Goal: Task Accomplishment & Management: Manage account settings

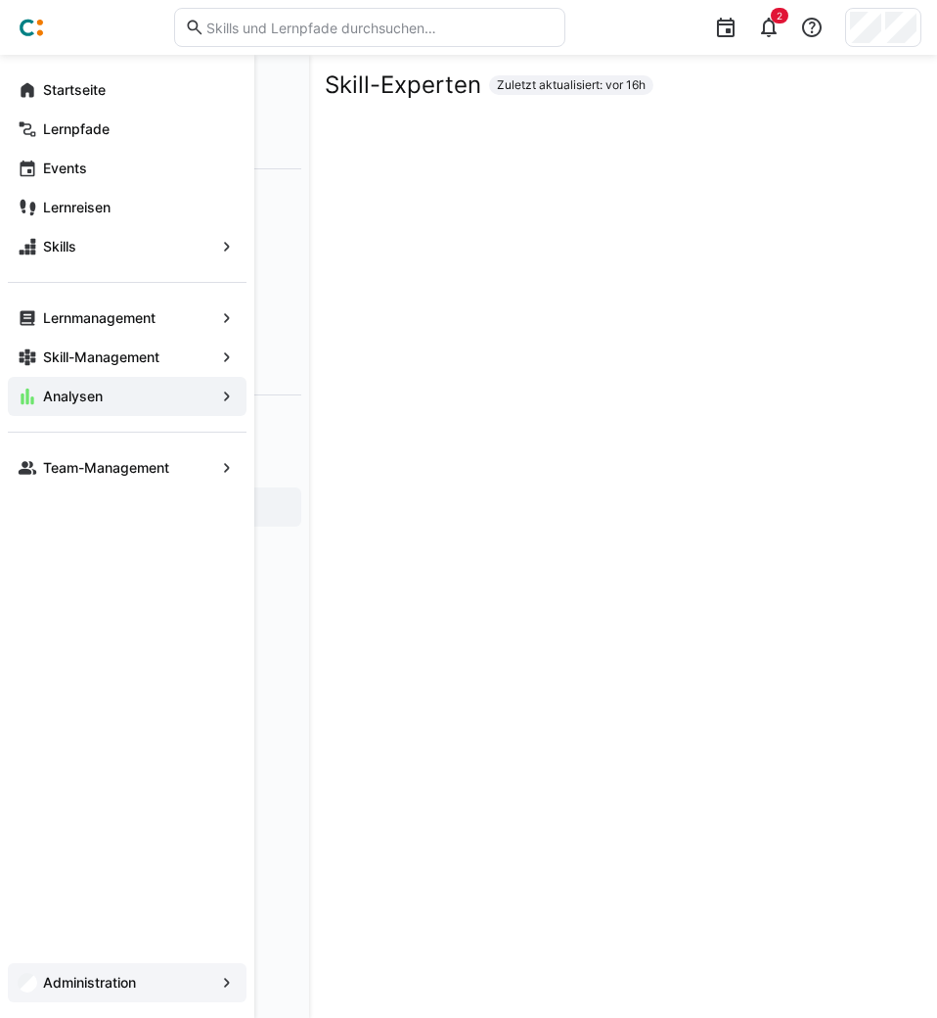
click at [118, 974] on span "Administration" at bounding box center [127, 983] width 174 height 20
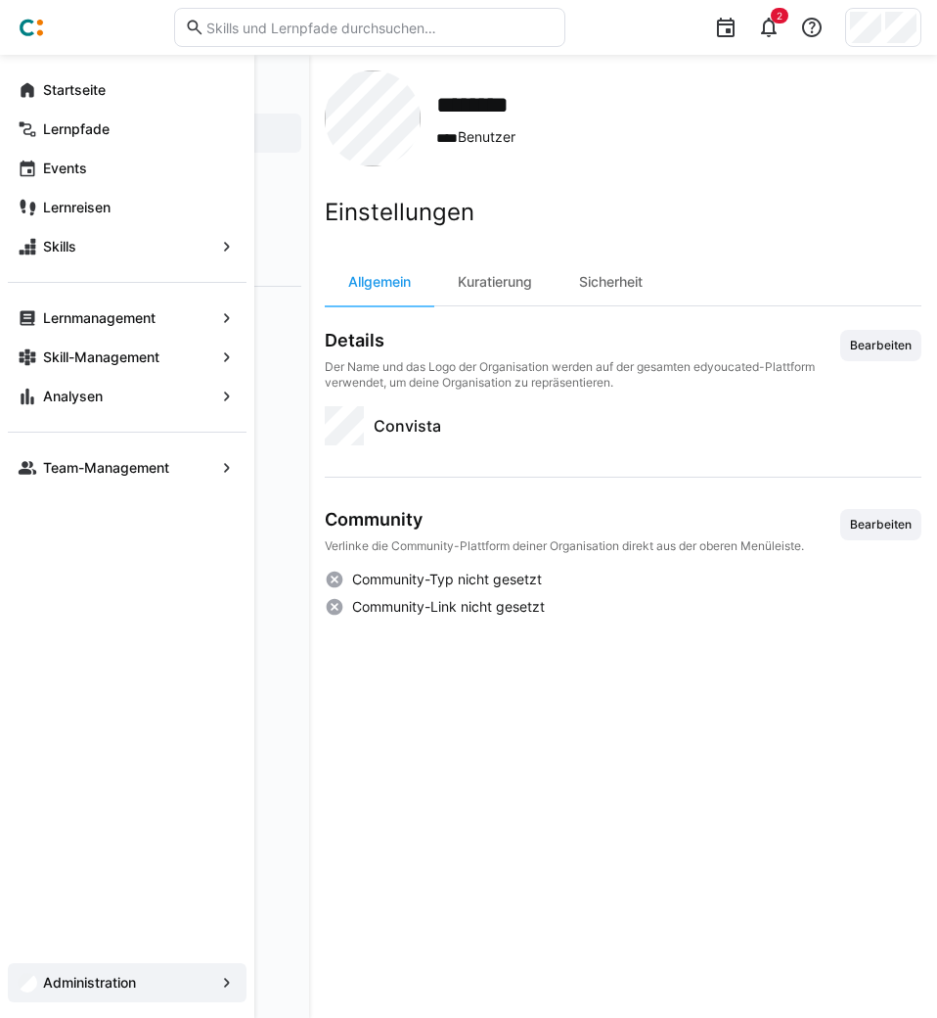
click at [0, 0] on app-navigation-label "Administration" at bounding box center [0, 0] width 0 height 0
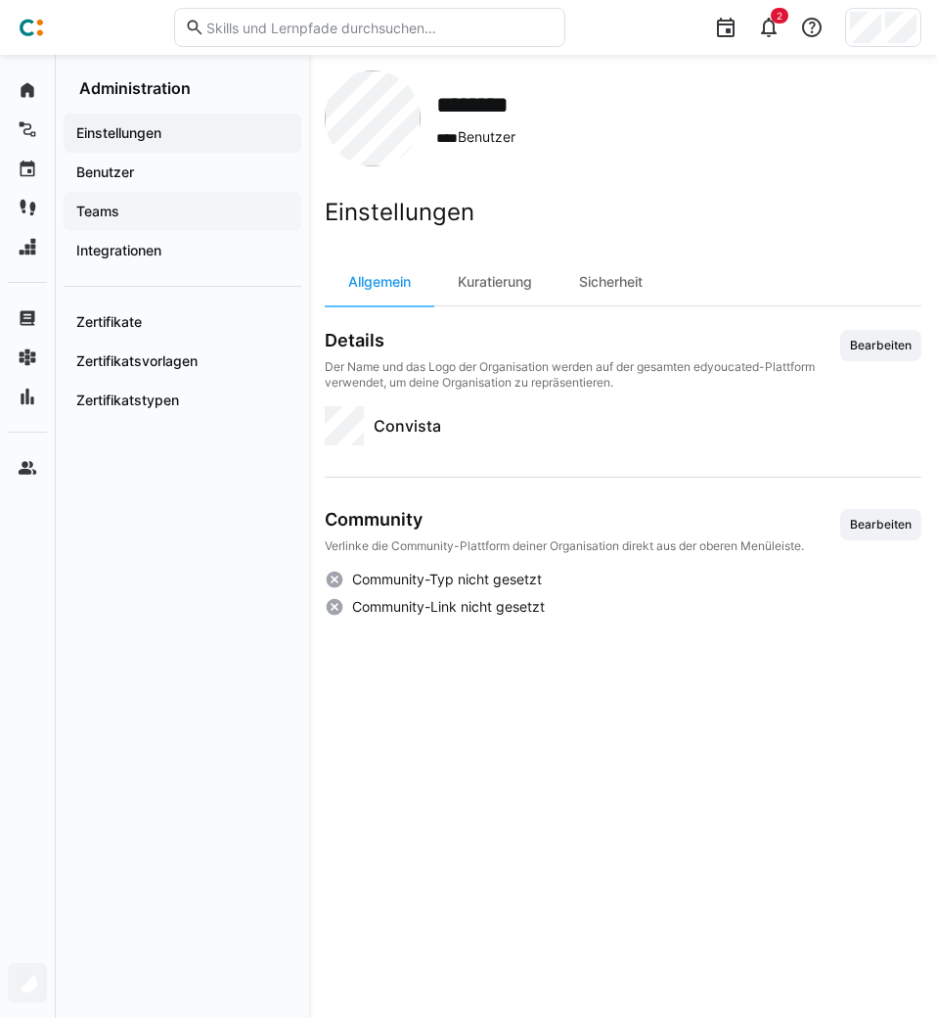
click at [0, 0] on app-navigation-label "Teams" at bounding box center [0, 0] width 0 height 0
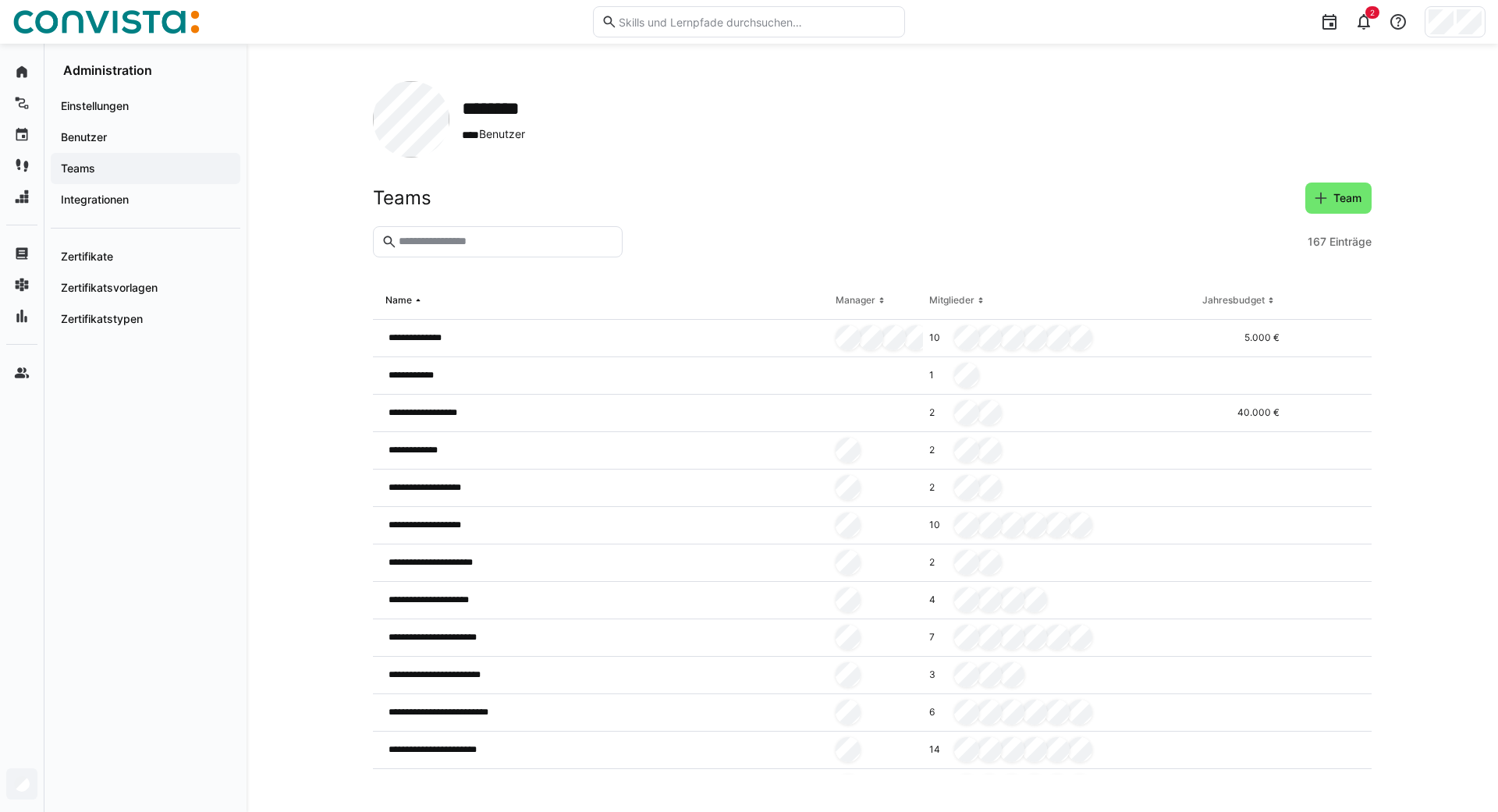
click at [533, 245] on input "text" at bounding box center [505, 242] width 217 height 14
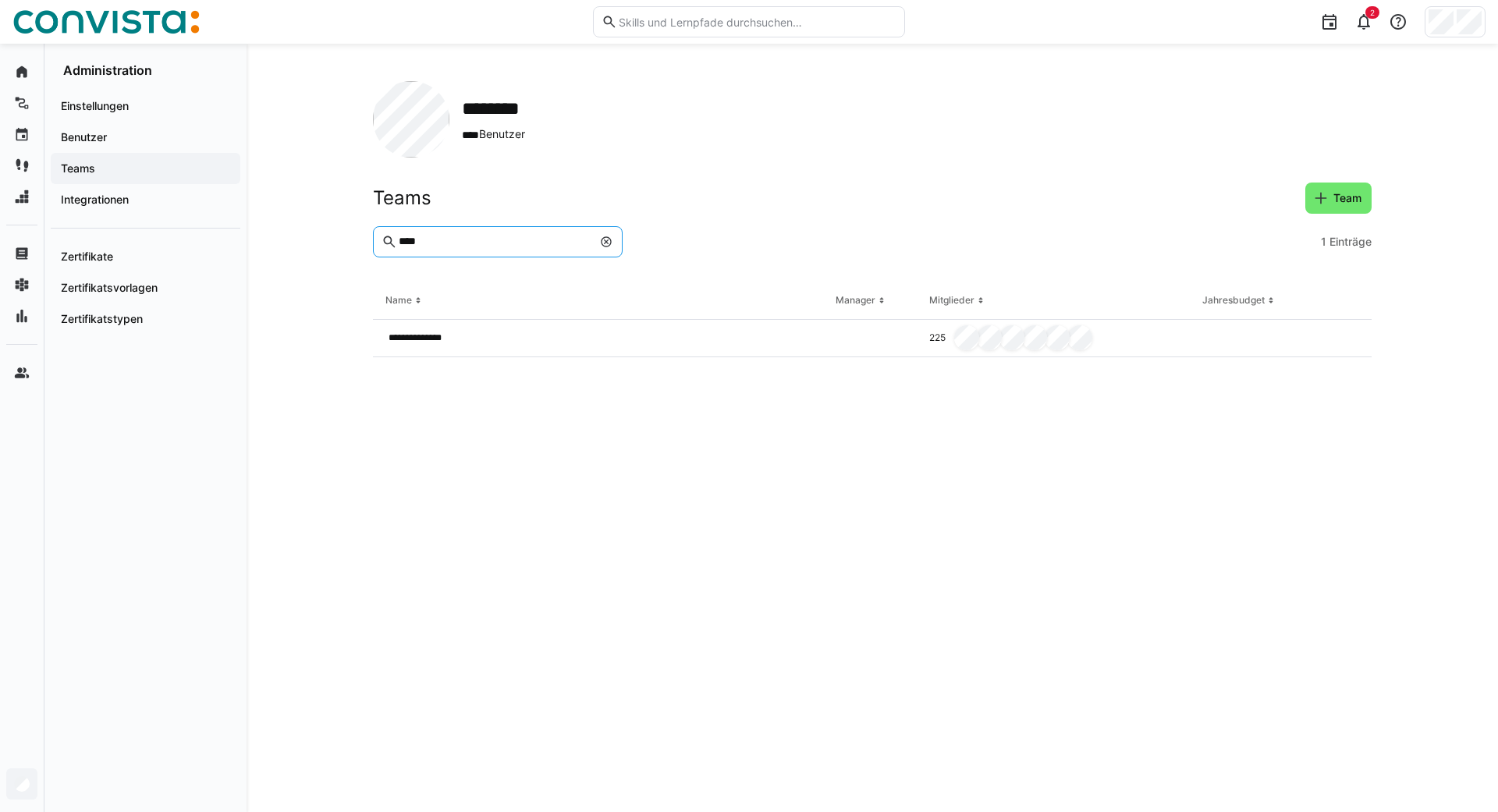
drag, startPoint x: 437, startPoint y: 244, endPoint x: 296, endPoint y: 246, distance: 141.0
click at [397, 246] on input "****" at bounding box center [494, 242] width 195 height 14
type input "****"
click at [605, 240] on eds-icon at bounding box center [606, 241] width 13 height 13
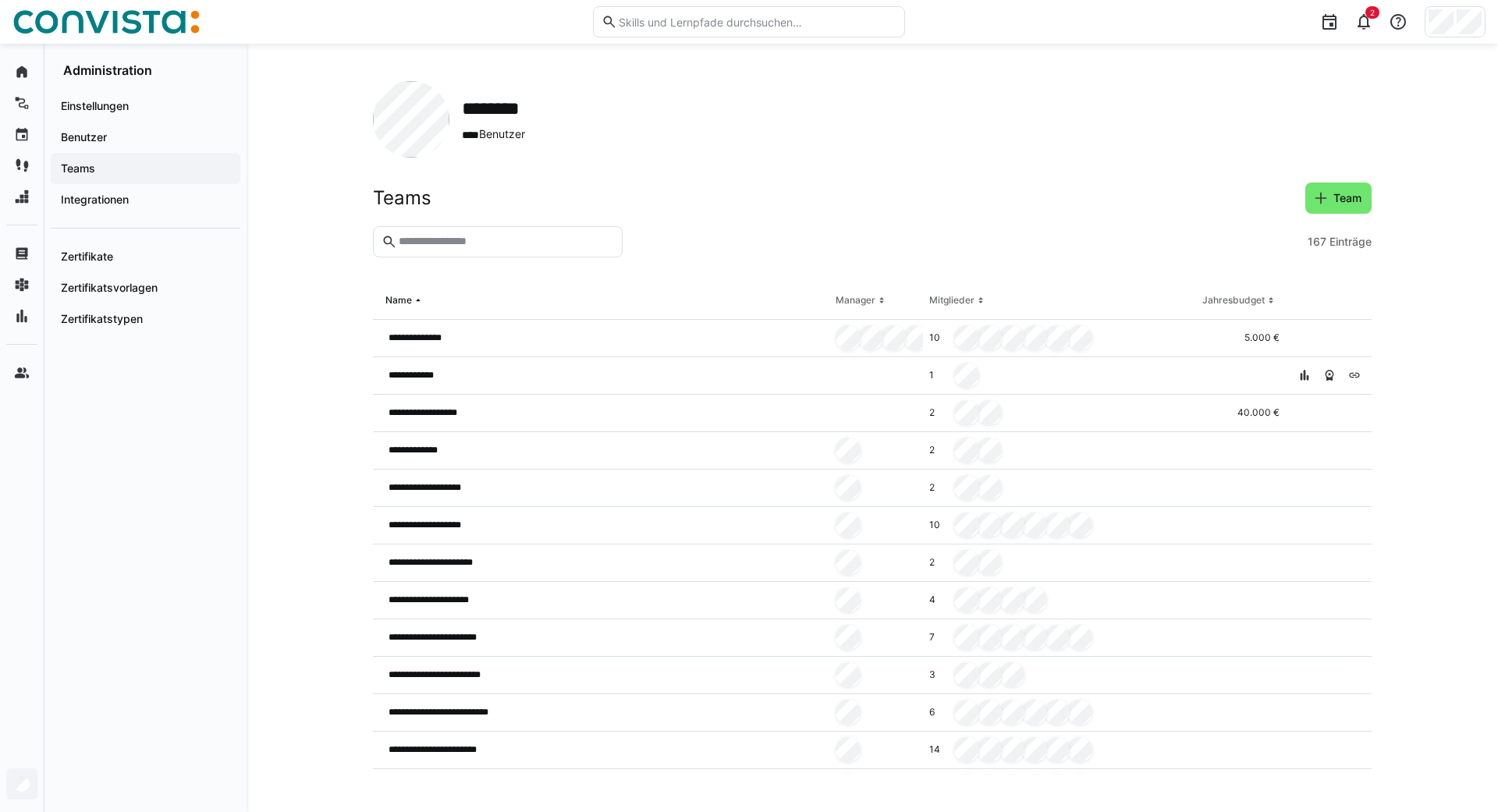
click at [422, 246] on input "text" at bounding box center [505, 242] width 217 height 14
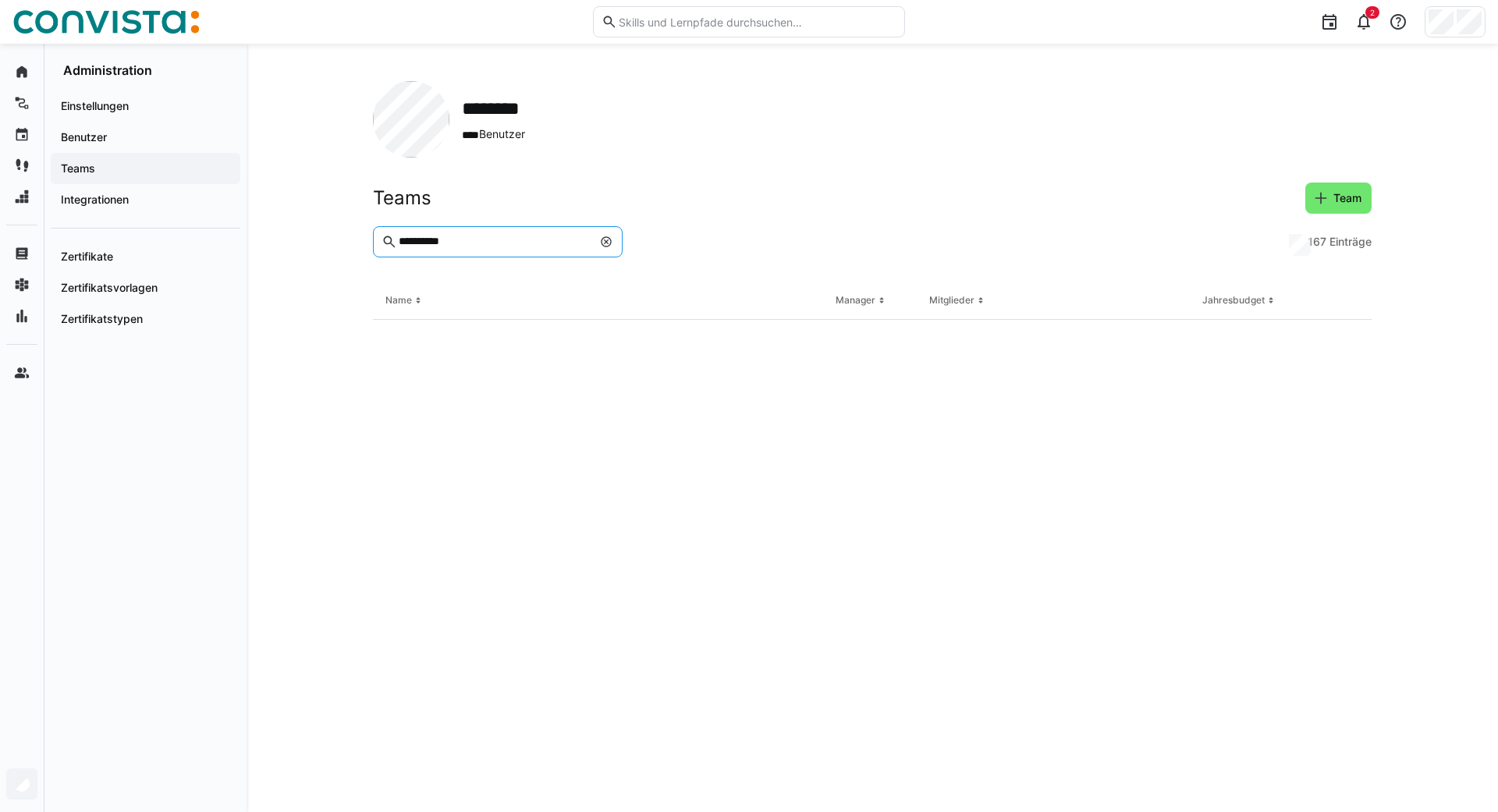
type input "**********"
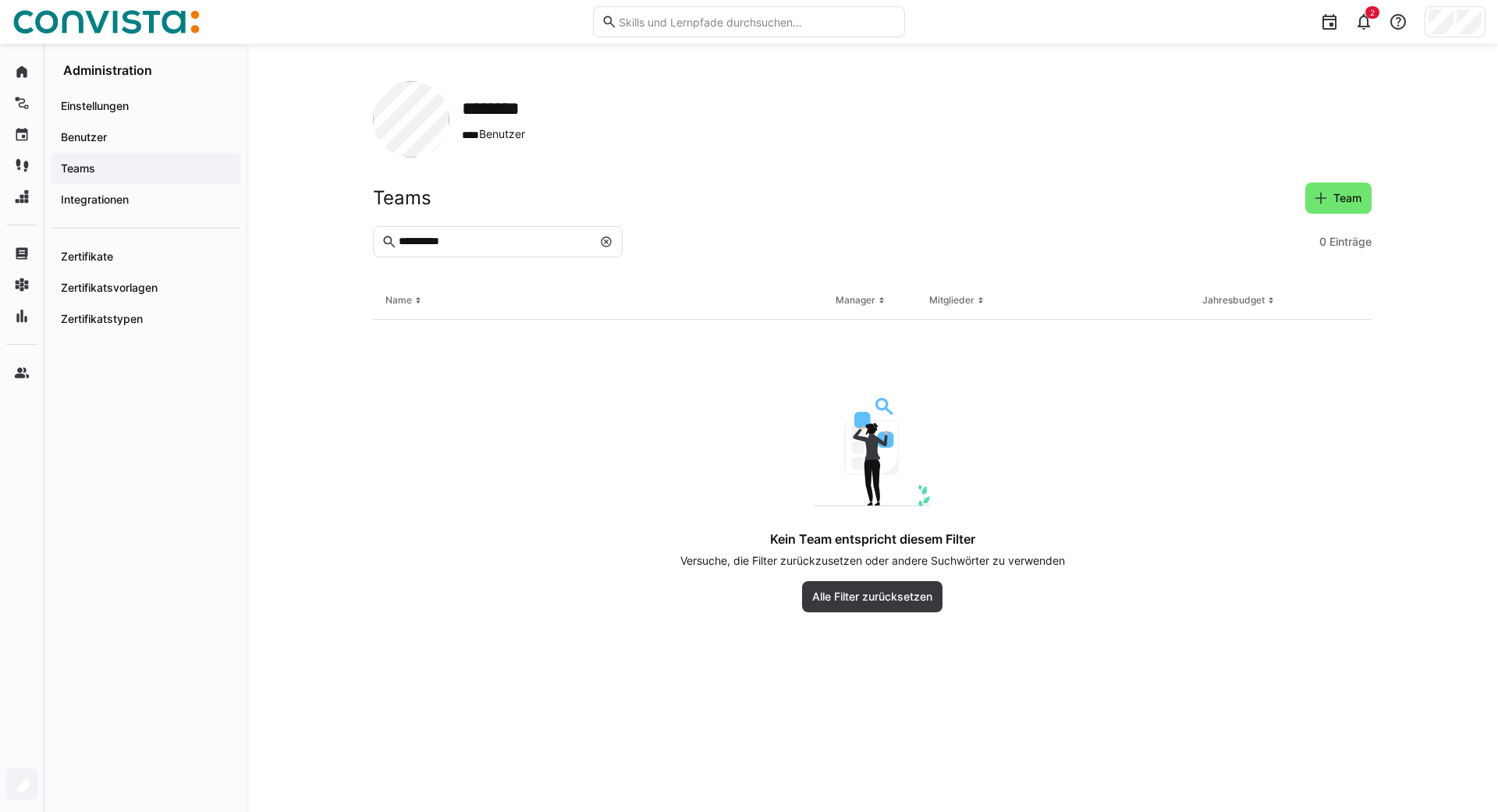
click at [604, 243] on eds-icon at bounding box center [606, 241] width 13 height 13
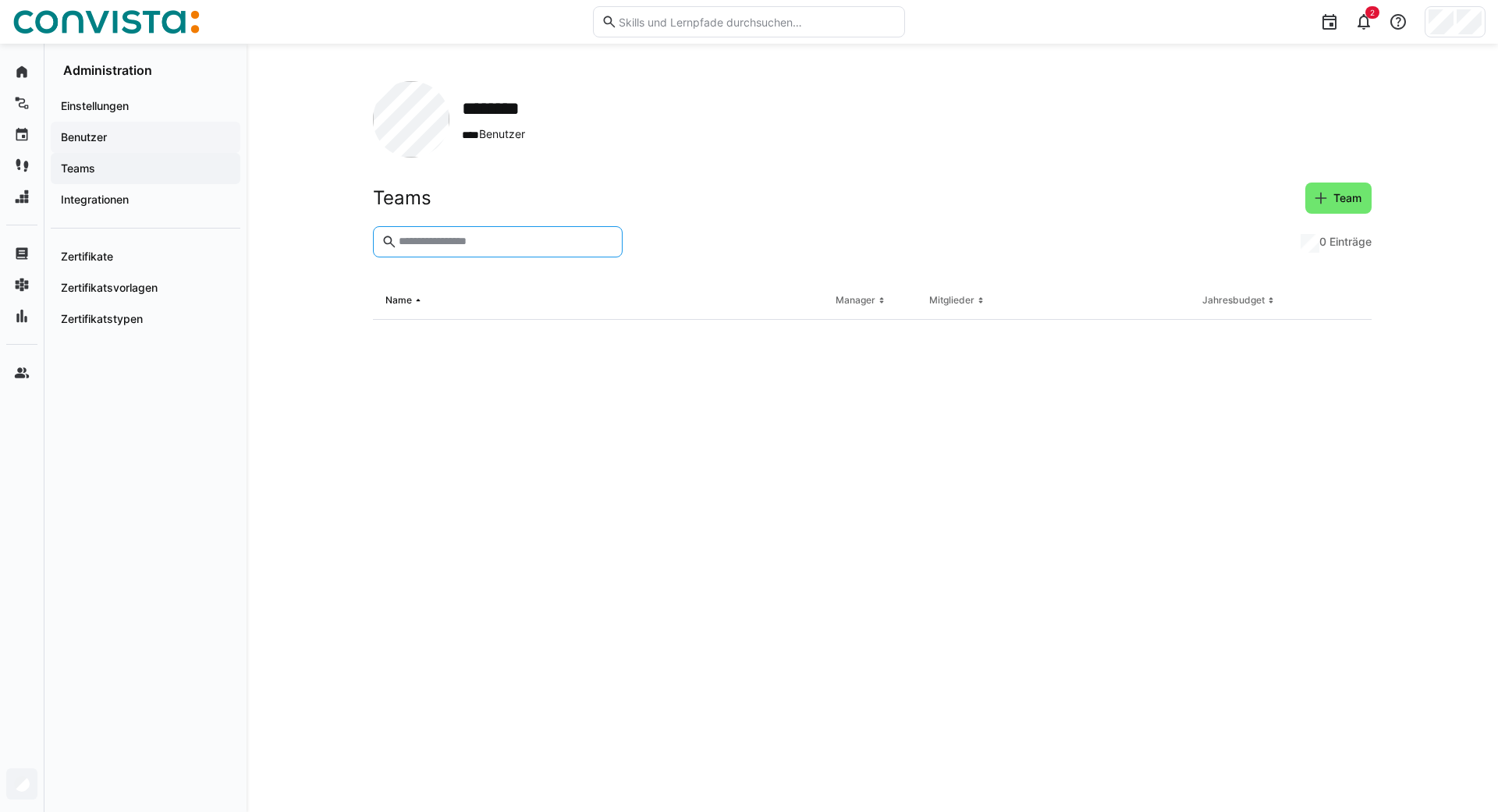
click at [0, 0] on app-navigation-label "Benutzer" at bounding box center [0, 0] width 0 height 0
click at [445, 237] on input "text" at bounding box center [505, 242] width 217 height 14
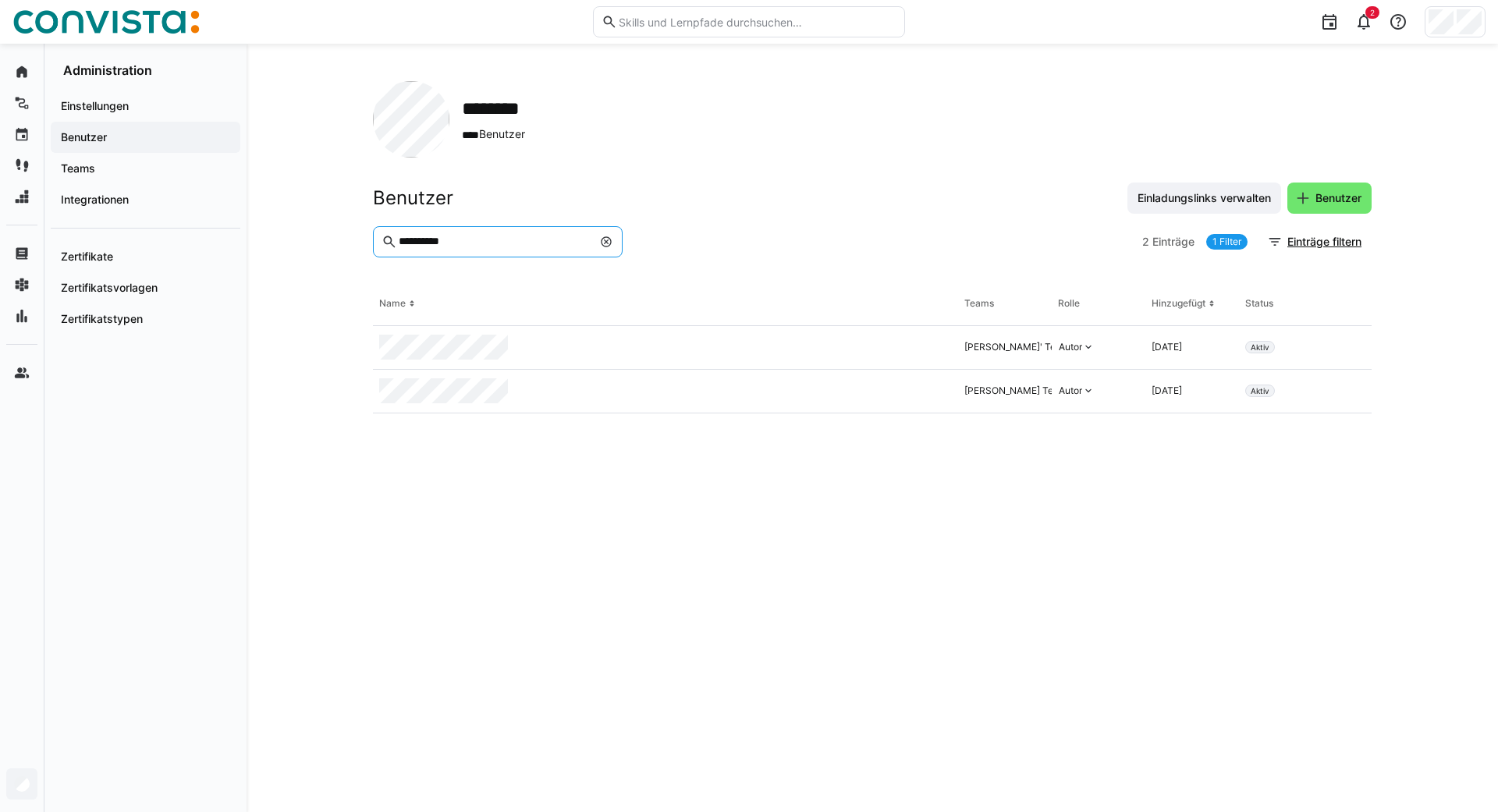
type input "**********"
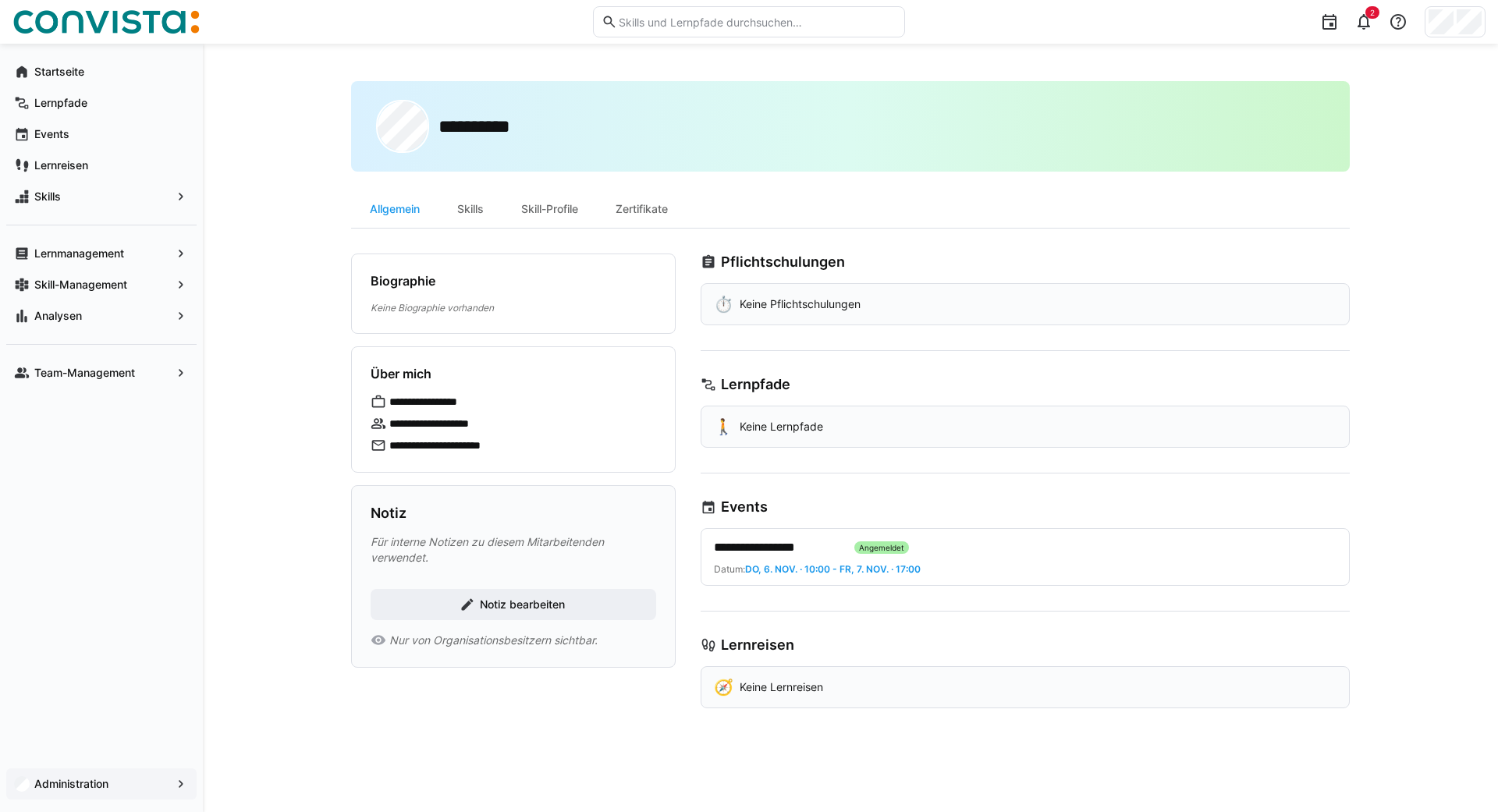
click at [0, 0] on app-navigation-label "Administration" at bounding box center [0, 0] width 0 height 0
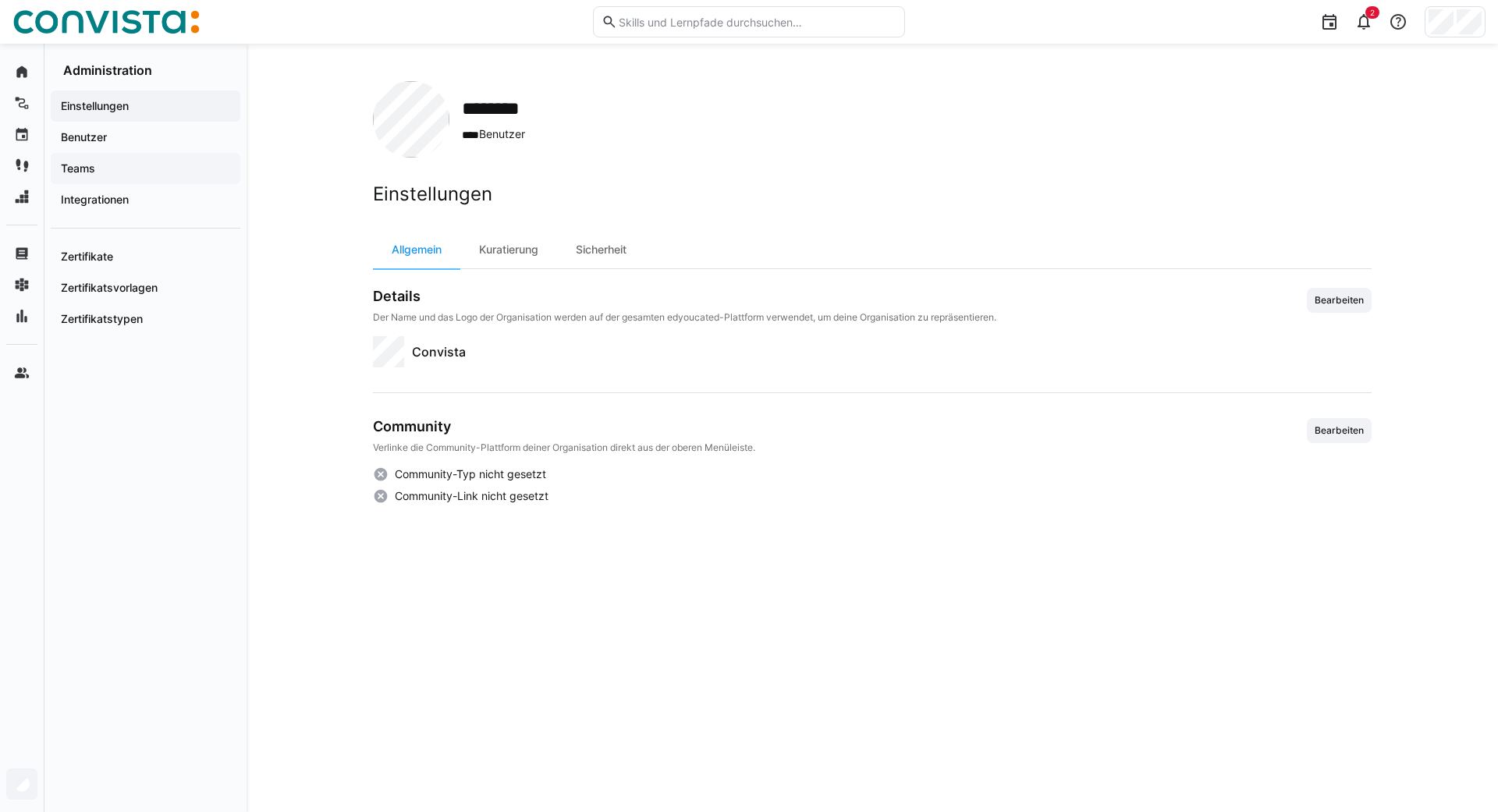
click at [0, 0] on app-navigation-label "Teams" at bounding box center [0, 0] width 0 height 0
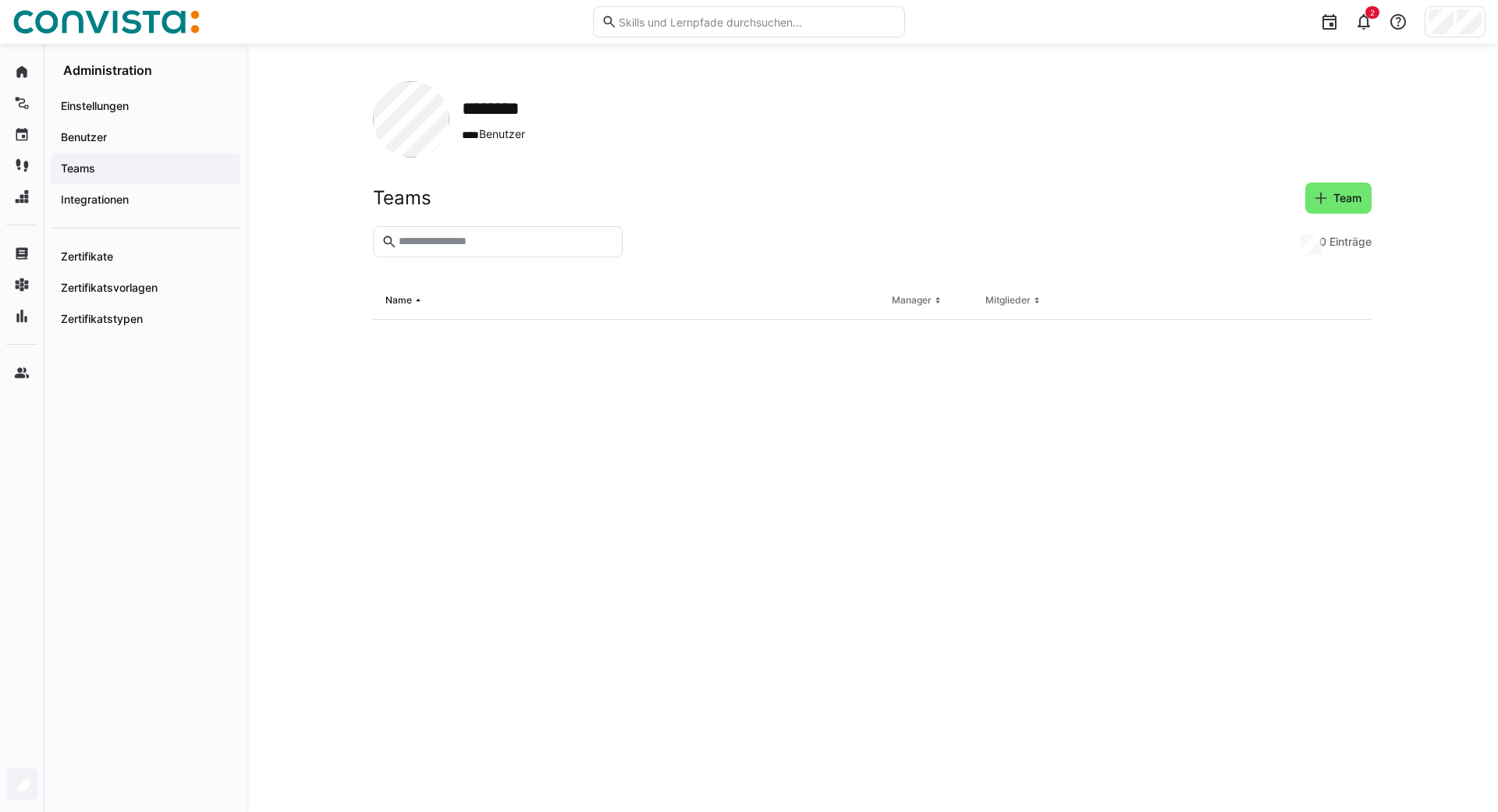
click at [506, 237] on input "text" at bounding box center [505, 242] width 217 height 14
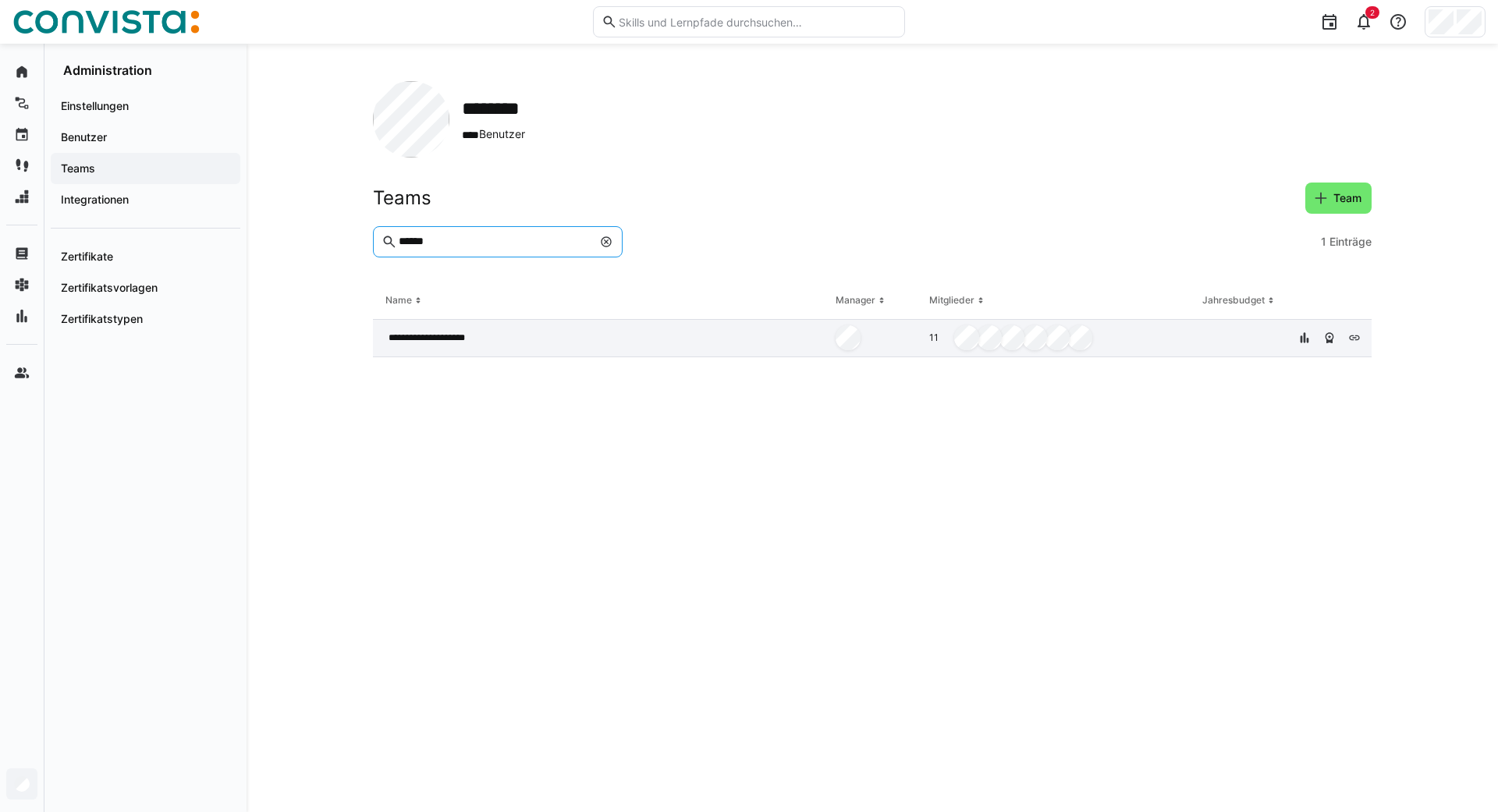
type input "******"
click at [407, 333] on span "**********" at bounding box center [436, 338] width 96 height 13
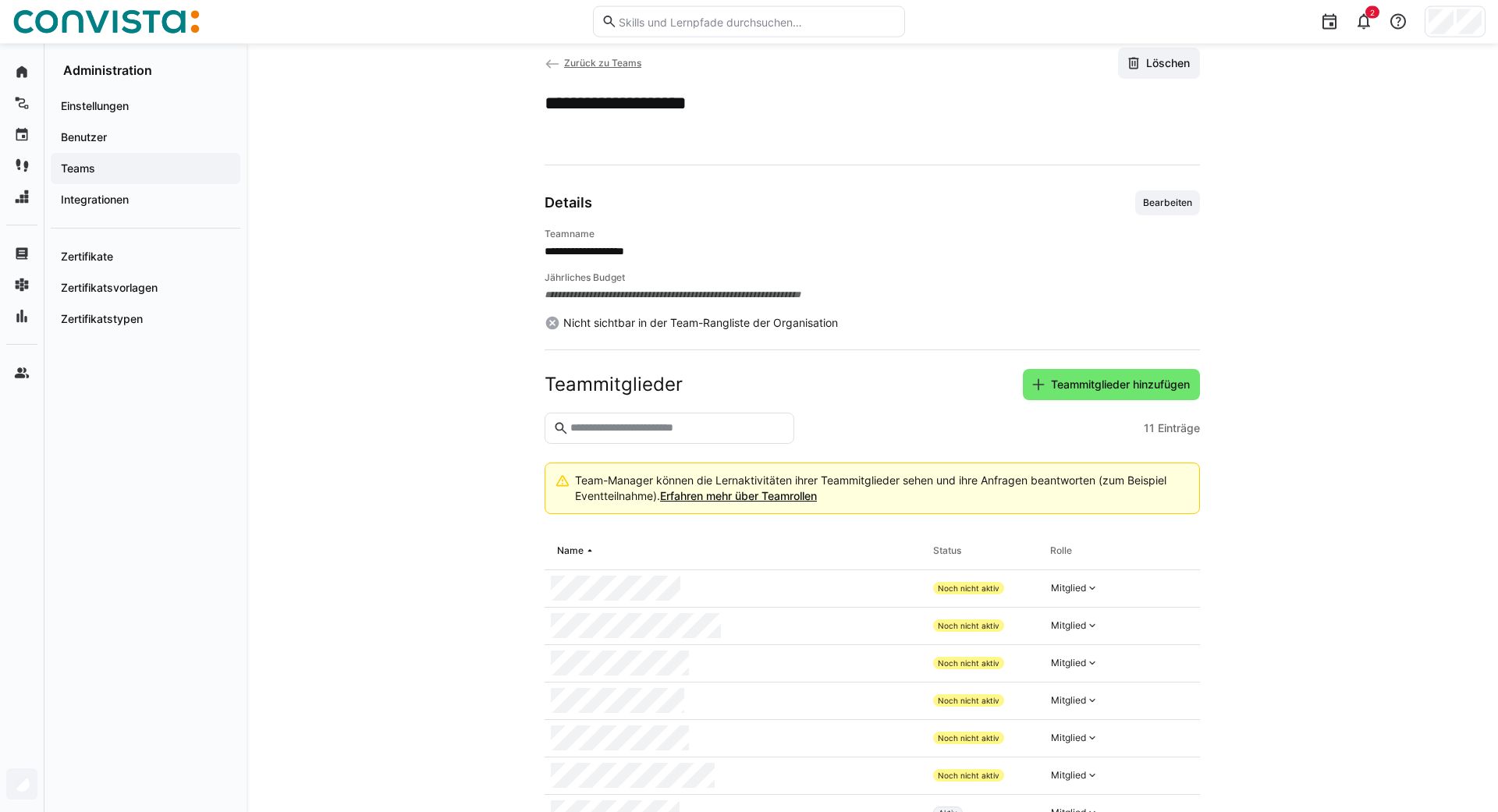
scroll to position [241, 0]
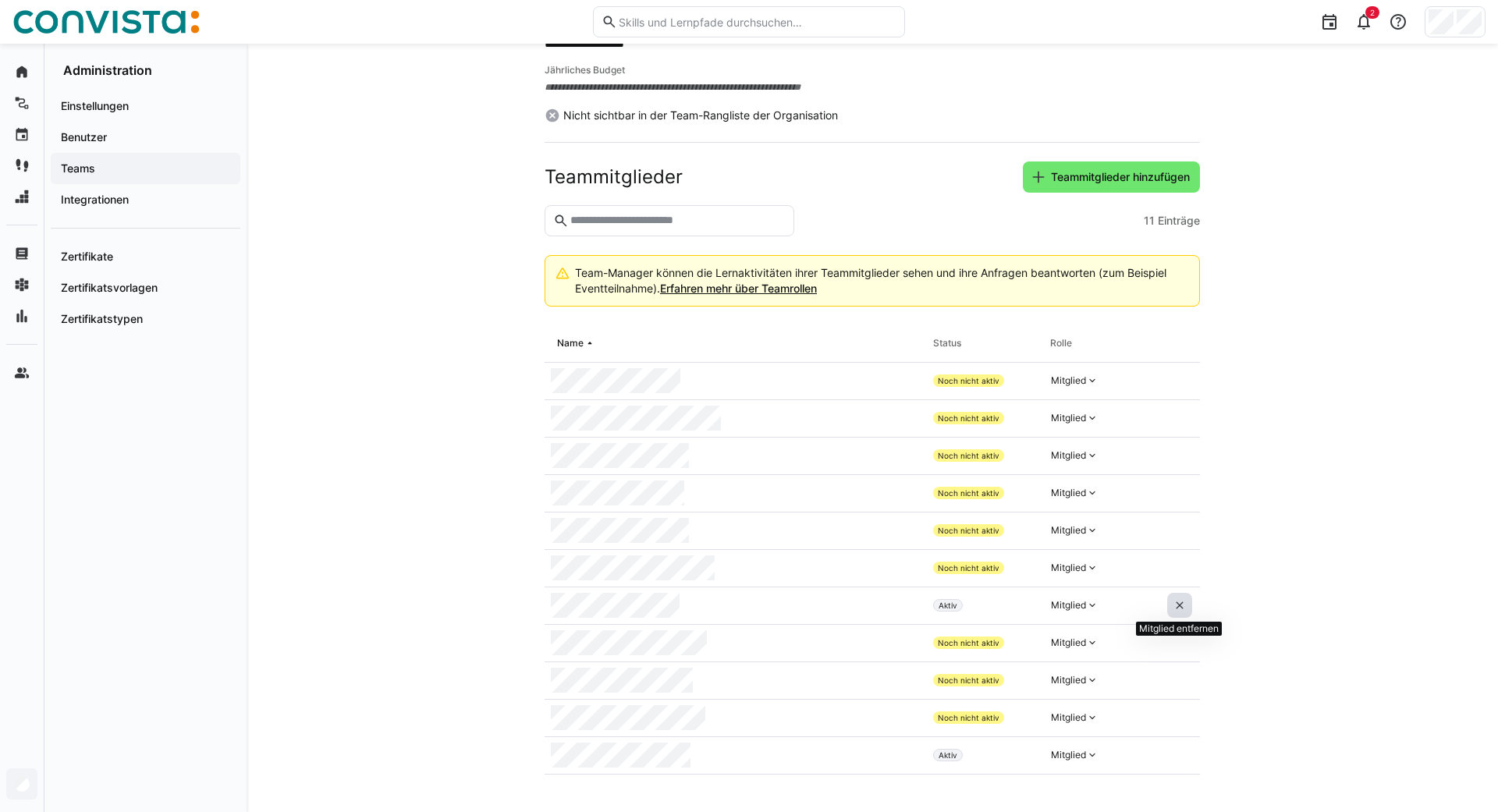
click at [746, 603] on eds-icon at bounding box center [1180, 605] width 13 height 13
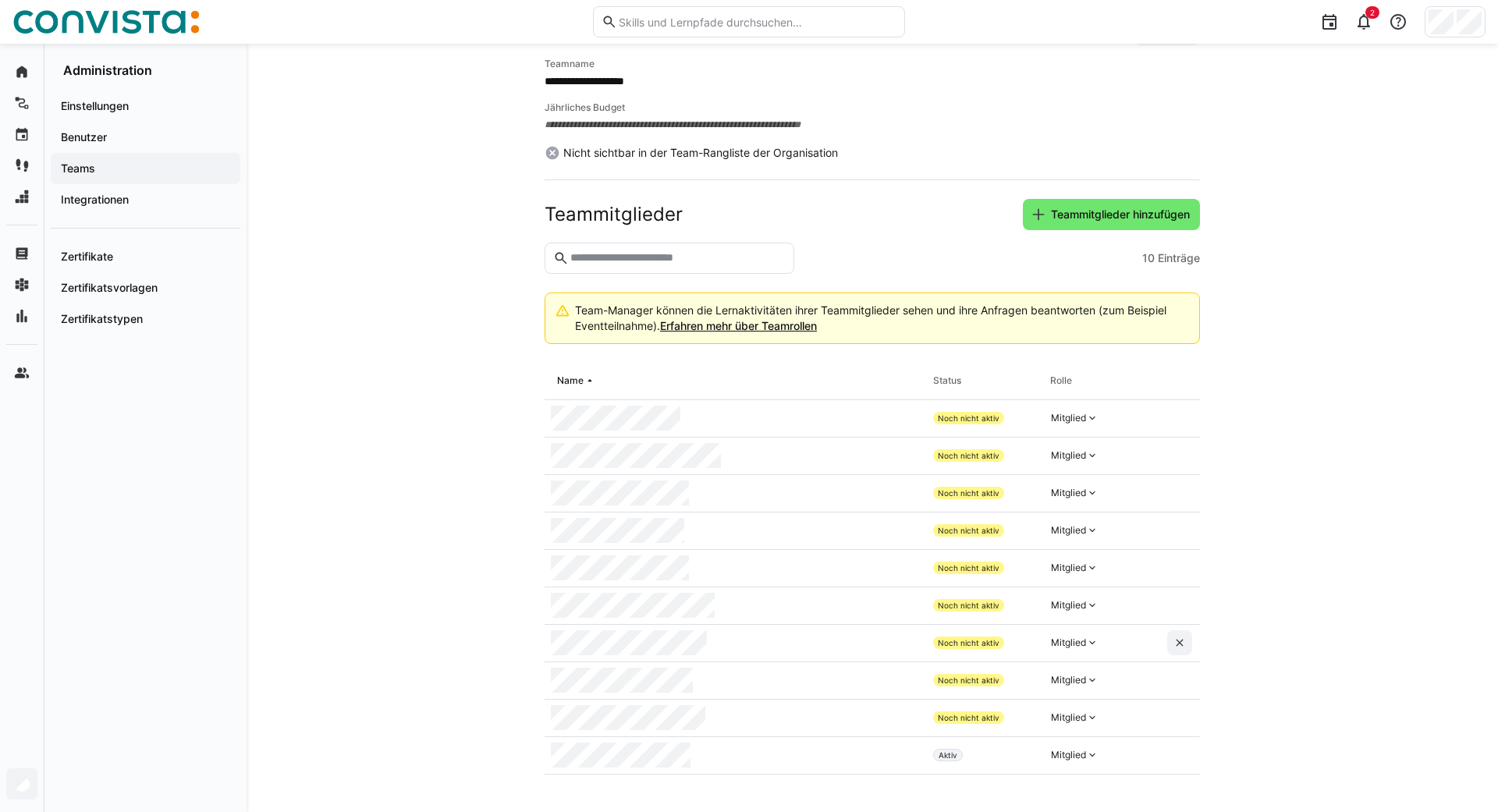
scroll to position [203, 0]
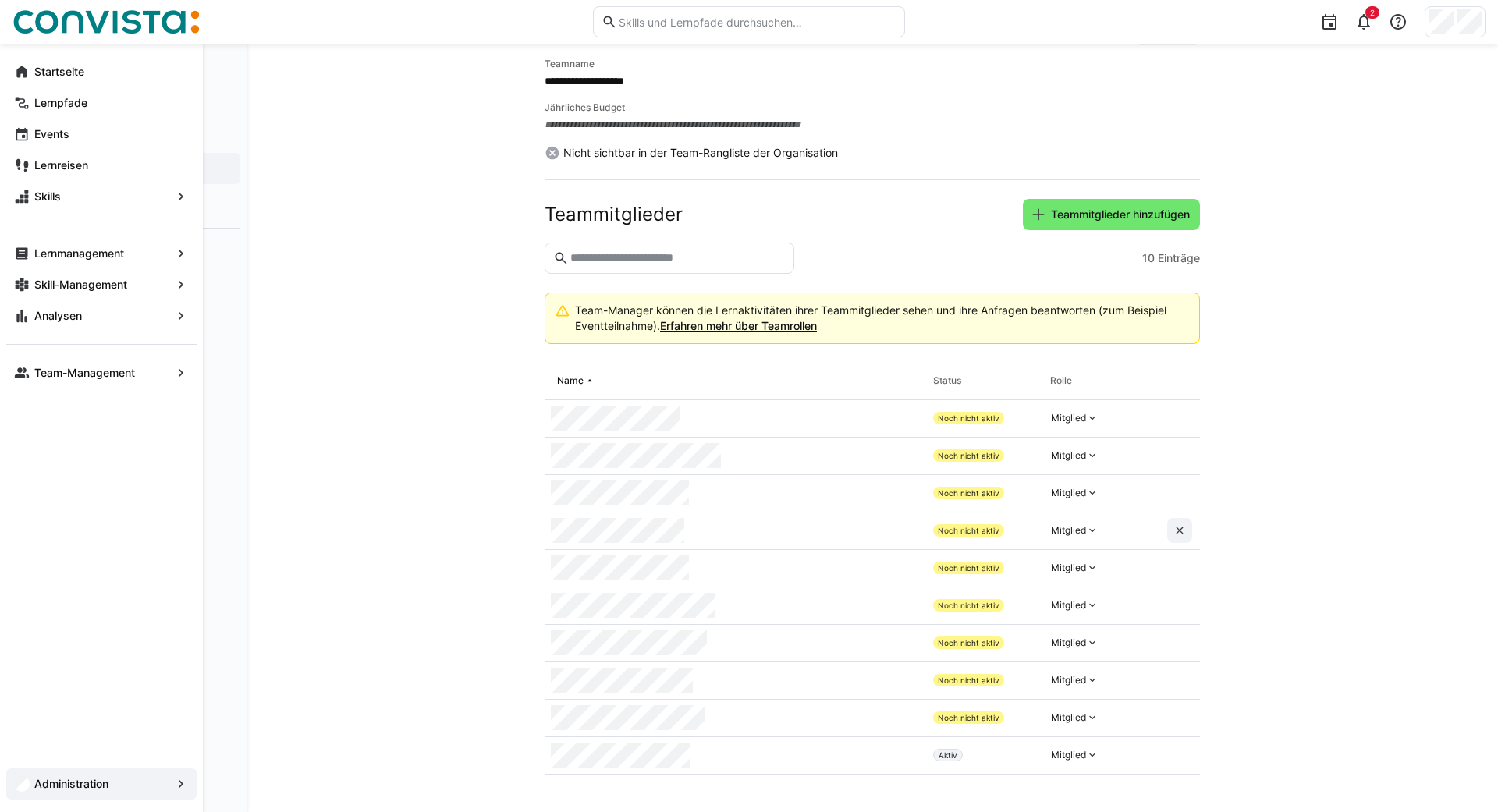
click at [0, 0] on app-navigation-label "Administration" at bounding box center [0, 0] width 0 height 0
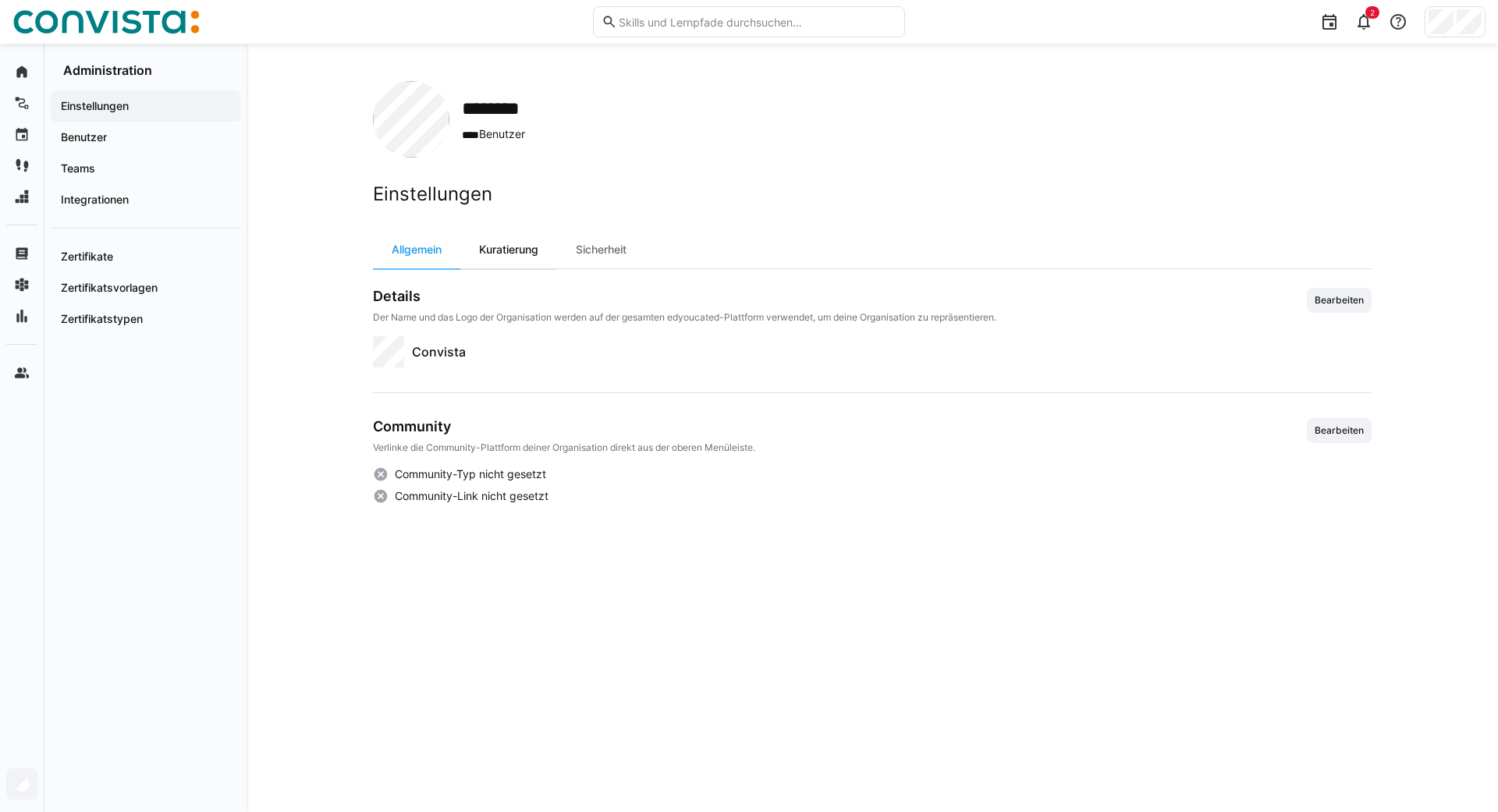
click at [512, 249] on div "Kuratierung" at bounding box center [508, 249] width 96 height 37
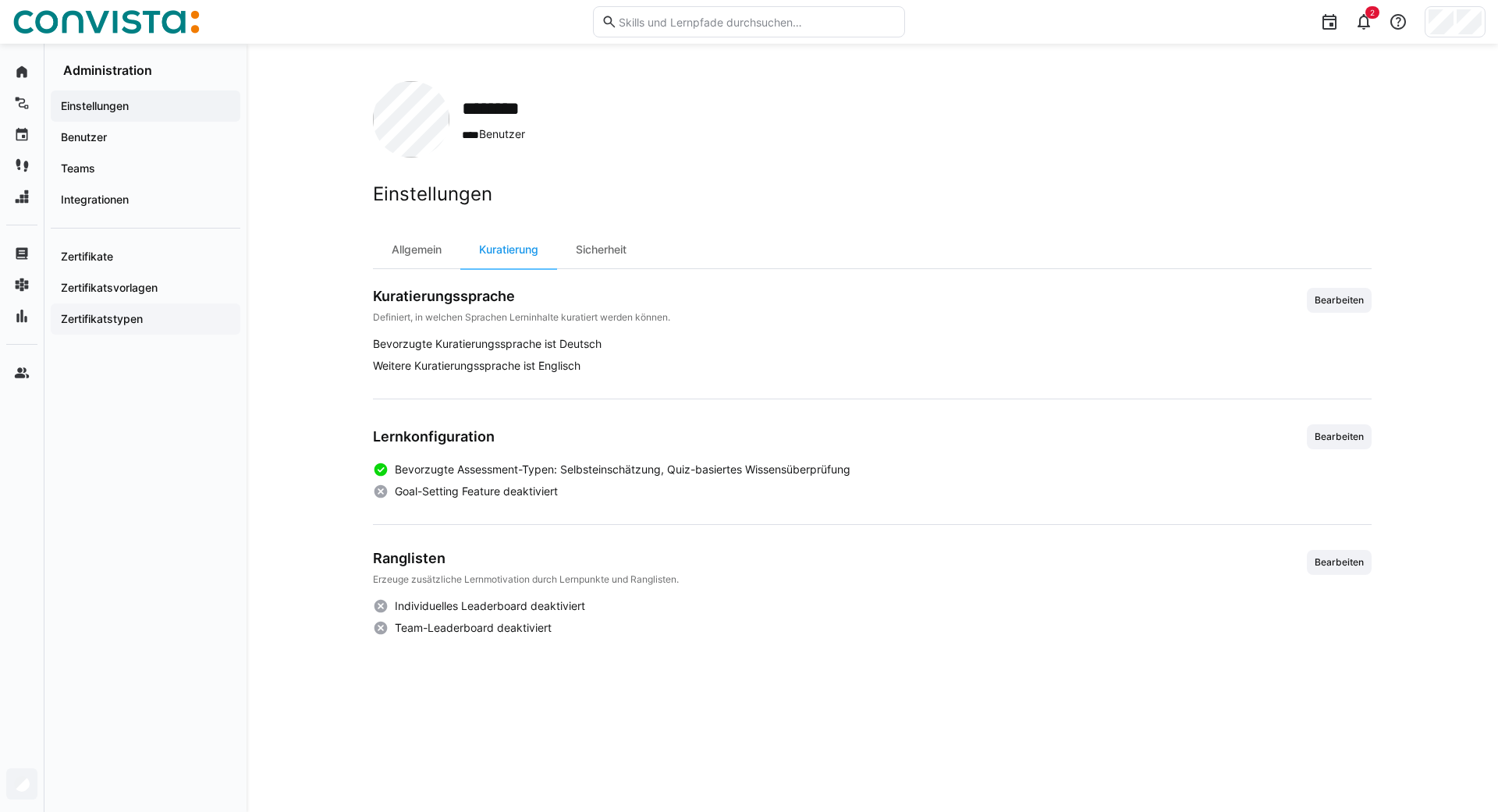
click at [0, 0] on app-navigation-label "Zertifikatstypen" at bounding box center [0, 0] width 0 height 0
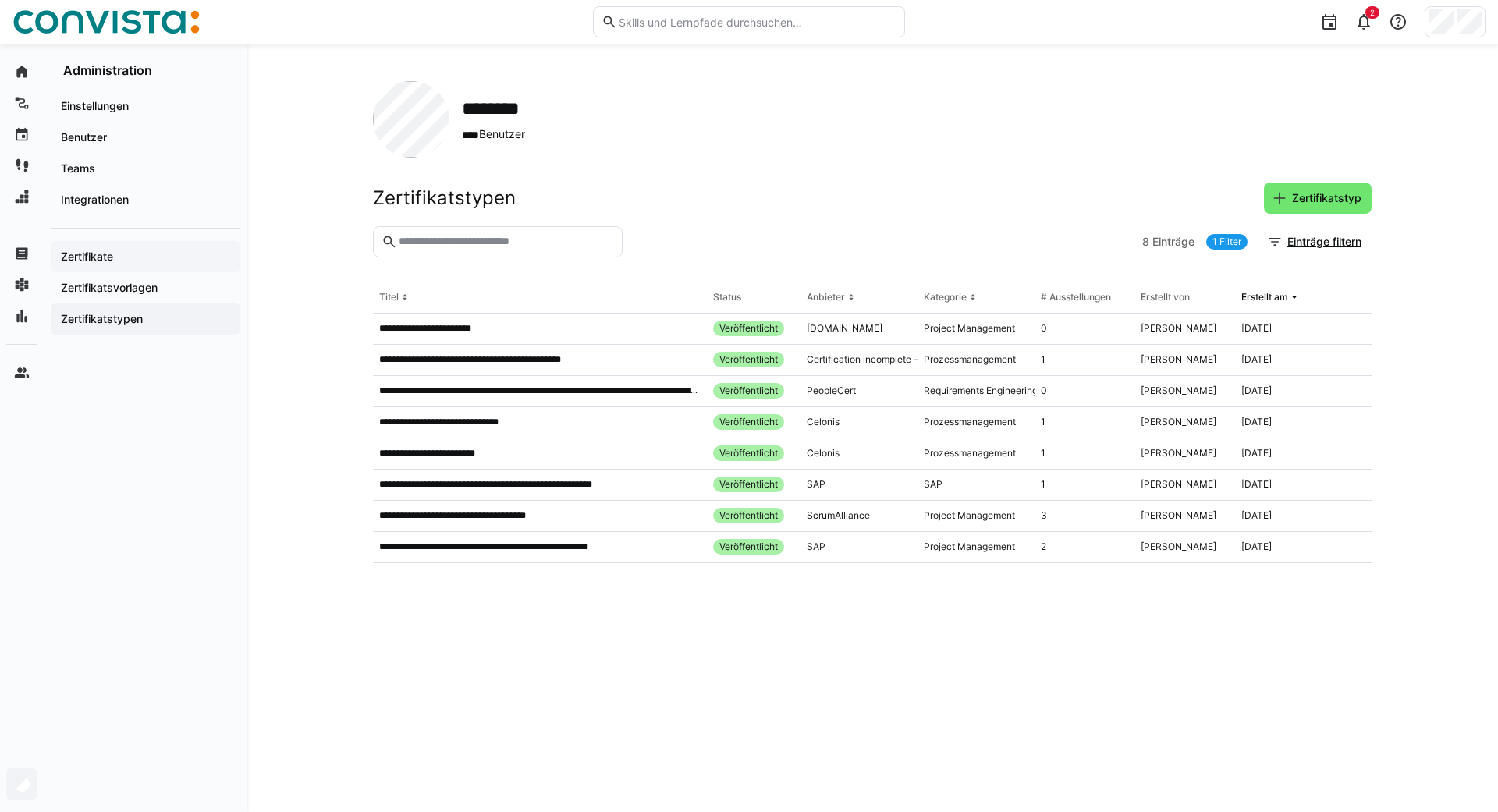
click at [0, 0] on app-navigation-label "Zertifikate" at bounding box center [0, 0] width 0 height 0
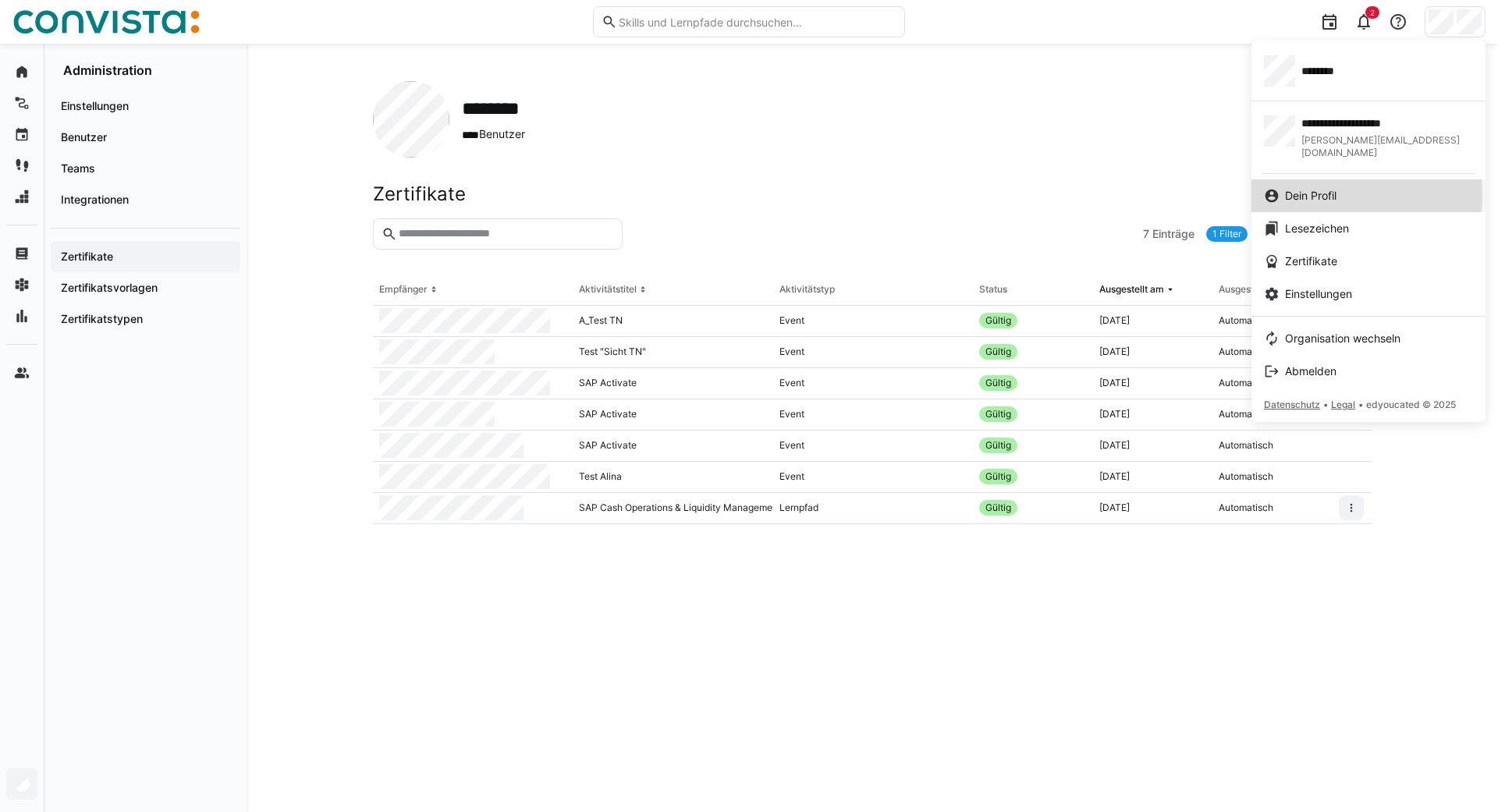
click at [746, 188] on span "Dein Profil" at bounding box center [1310, 196] width 52 height 16
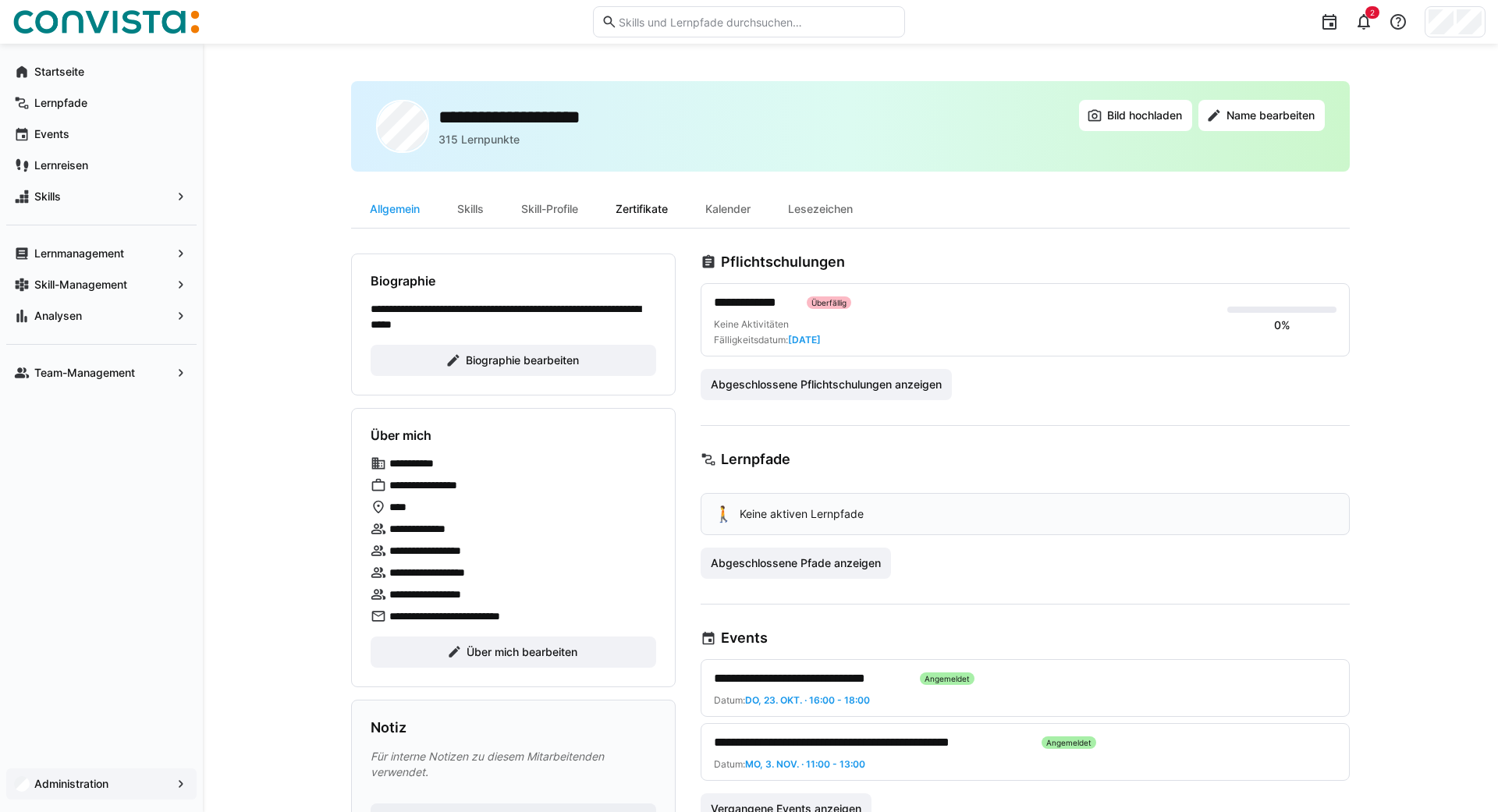
click at [661, 214] on div "Zertifikate" at bounding box center [641, 209] width 90 height 37
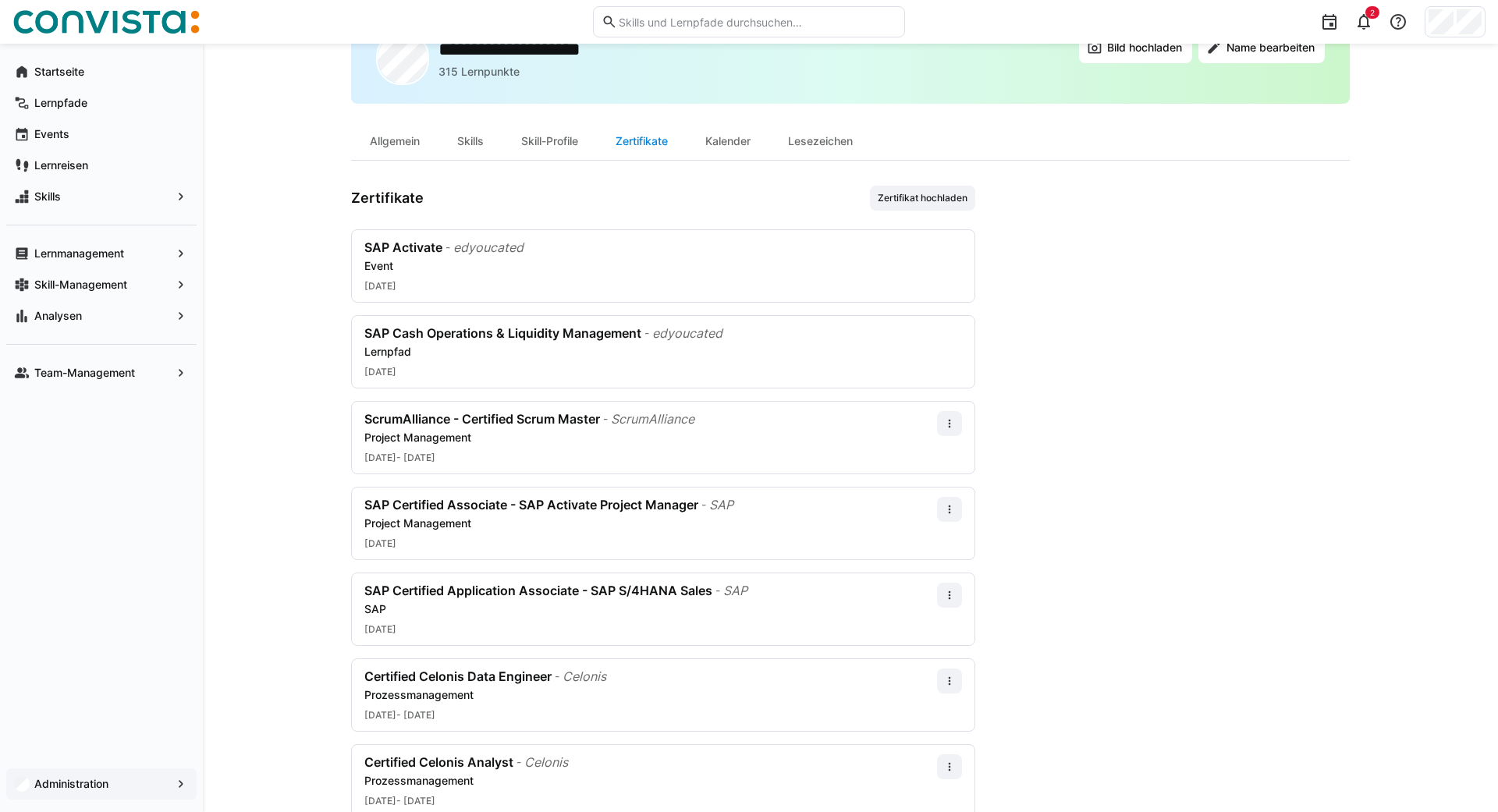
scroll to position [111, 0]
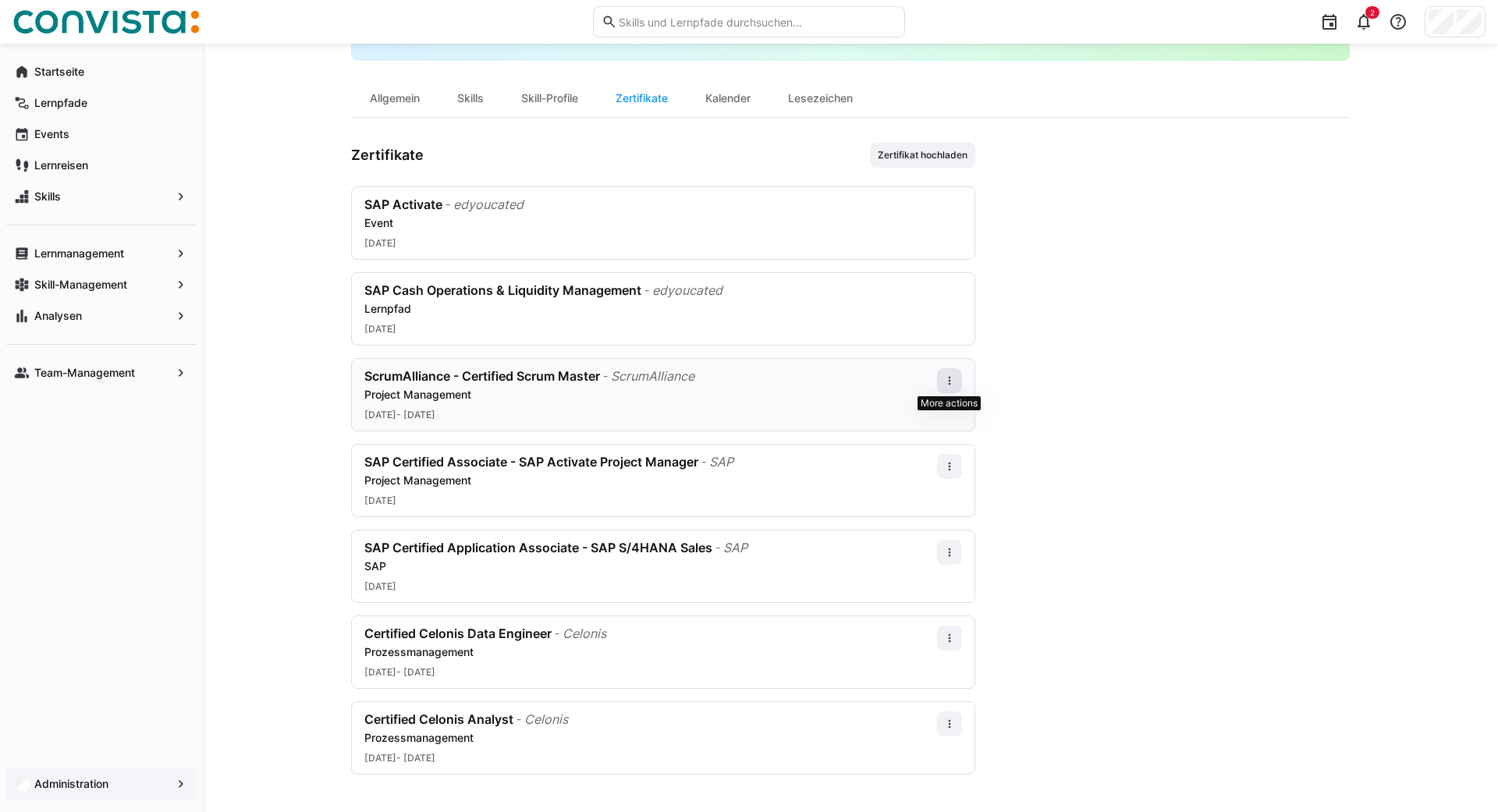
click at [746, 379] on eds-icon at bounding box center [950, 381] width 13 height 13
click at [746, 363] on app-user-profile-inner-container "Zertifikate Zertifikat hochladen SAP Activate - edyoucated Event [DATE] SAP Cas…" at bounding box center [850, 458] width 998 height 632
click at [746, 461] on eds-icon at bounding box center [950, 466] width 13 height 13
click at [746, 476] on app-user-profile-inner-container "Zertifikate Zertifikat hochladen SAP Activate - edyoucated Event [DATE] SAP Cas…" at bounding box center [850, 458] width 998 height 632
click at [746, 551] on eds-icon at bounding box center [950, 552] width 13 height 13
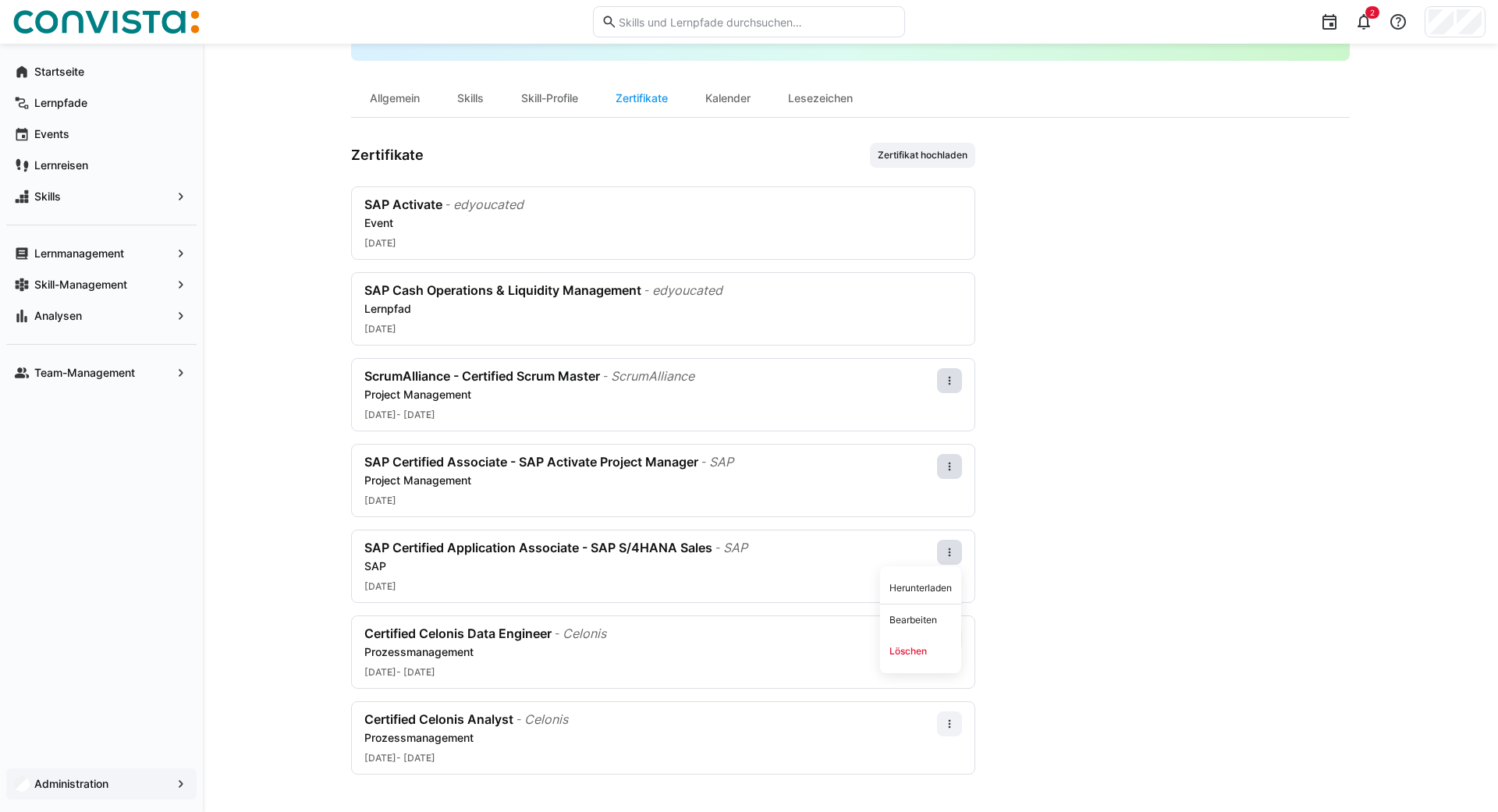
click at [746, 477] on app-user-profile-inner-container "Zertifikate Zertifikat hochladen SAP Activate - edyoucated Event [DATE] SAP Cas…" at bounding box center [850, 458] width 998 height 632
